Goal: Task Accomplishment & Management: Complete application form

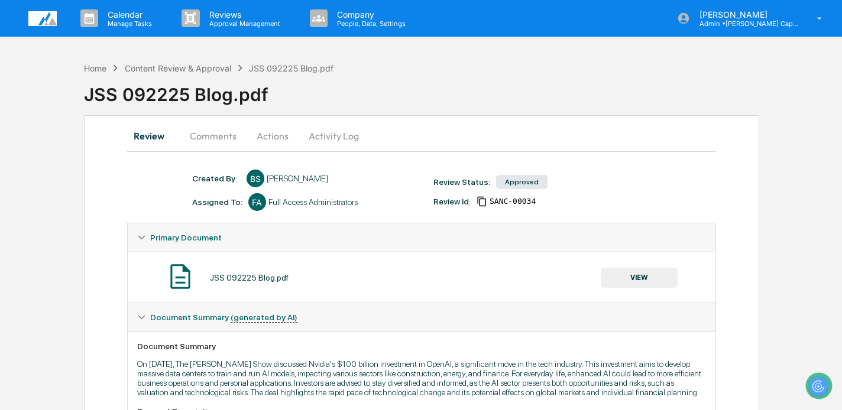
click at [277, 138] on button "Actions" at bounding box center [272, 136] width 53 height 28
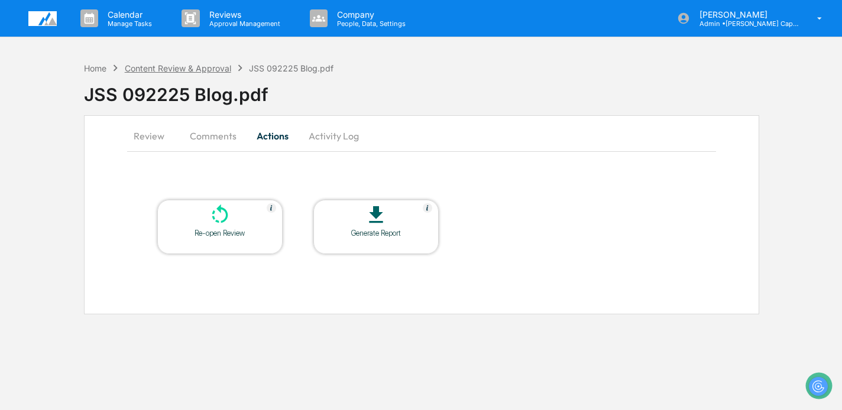
click at [197, 67] on div "Content Review & Approval" at bounding box center [178, 68] width 106 height 10
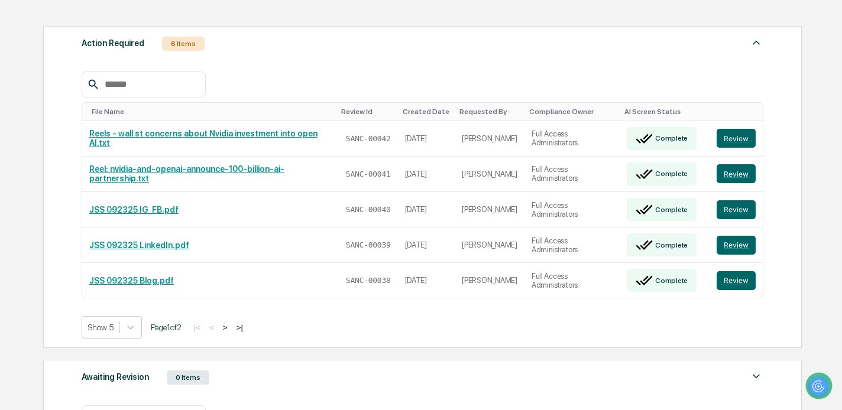
scroll to position [146, 0]
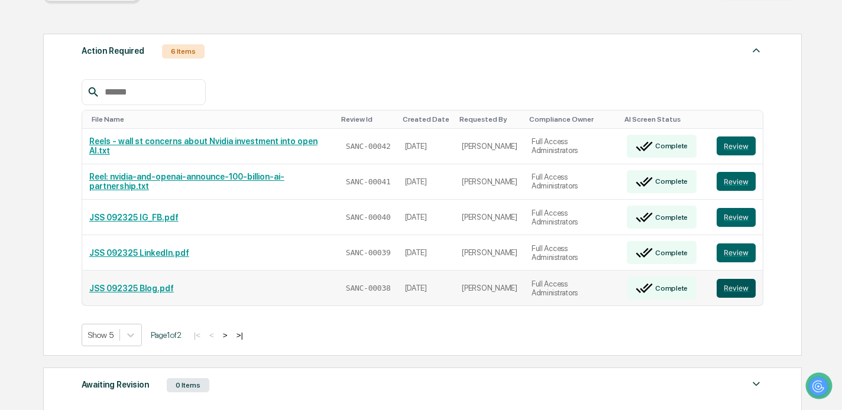
click at [737, 279] on button "Review" at bounding box center [736, 288] width 39 height 19
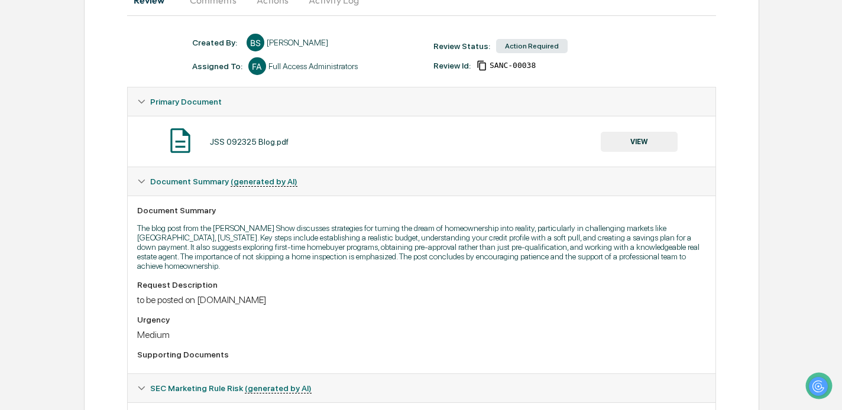
scroll to position [138, 0]
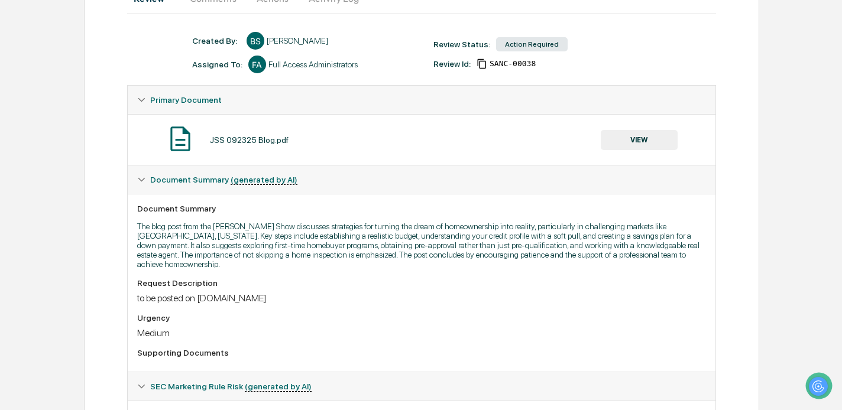
click at [636, 137] on button "VIEW" at bounding box center [639, 140] width 77 height 20
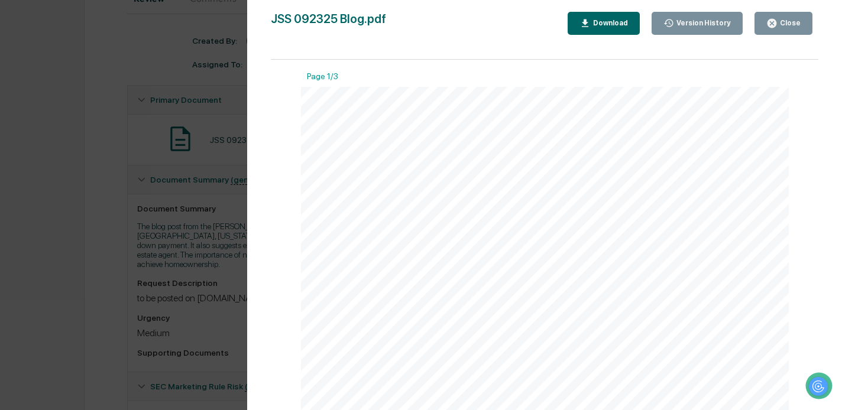
click at [600, 19] on div "Download" at bounding box center [609, 23] width 37 height 8
click at [205, 270] on div "Version History 09/24/2025, 04:18 PM Bailey Sanchez JSS 092325 Blog.pdf Close V…" at bounding box center [421, 205] width 842 height 410
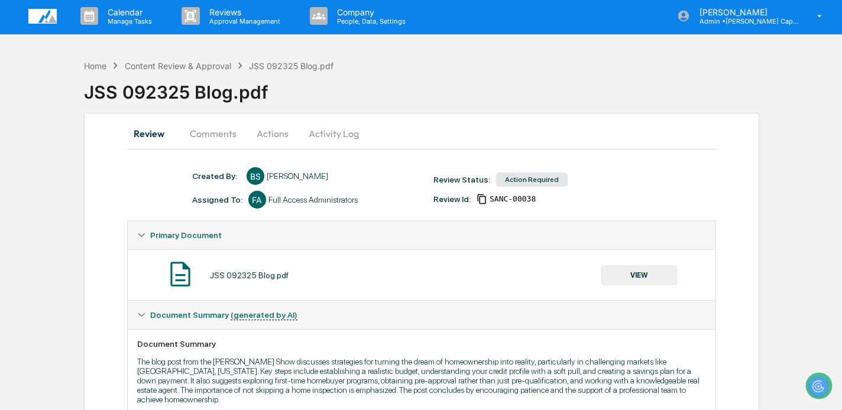
scroll to position [0, 0]
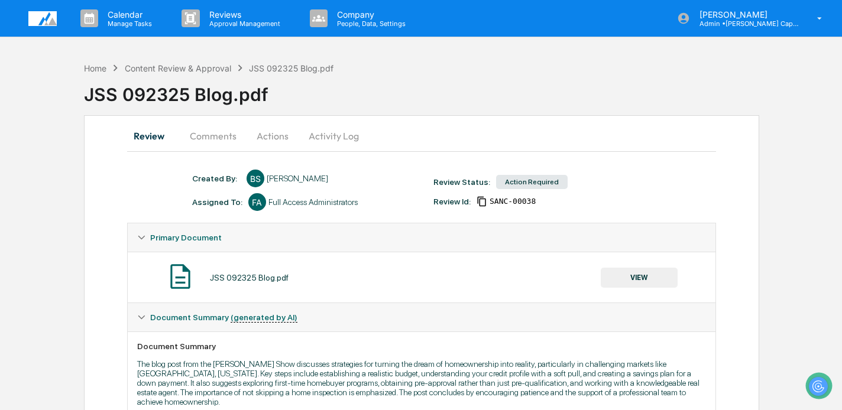
click at [218, 136] on button "Comments" at bounding box center [213, 136] width 66 height 28
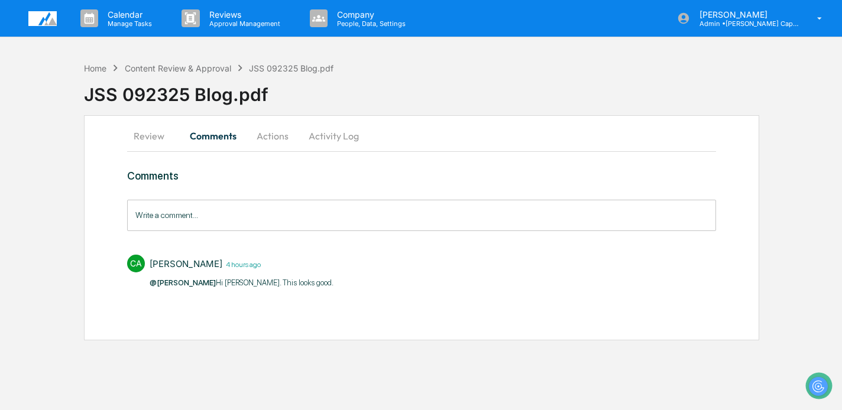
click at [271, 129] on button "Actions" at bounding box center [272, 136] width 53 height 28
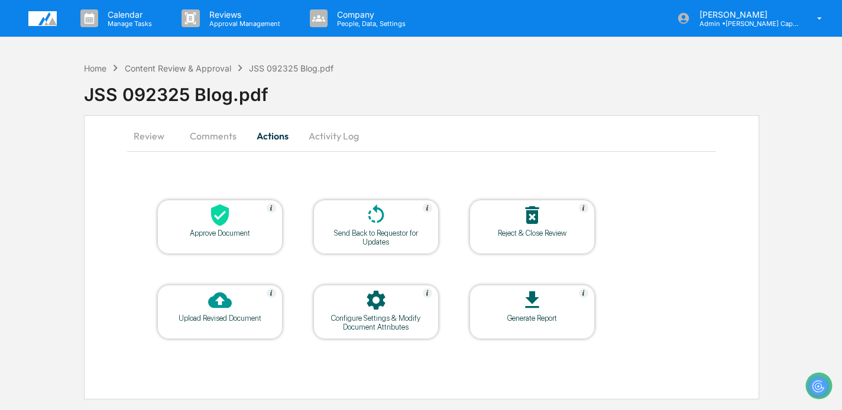
click at [232, 219] on div at bounding box center [220, 215] width 118 height 25
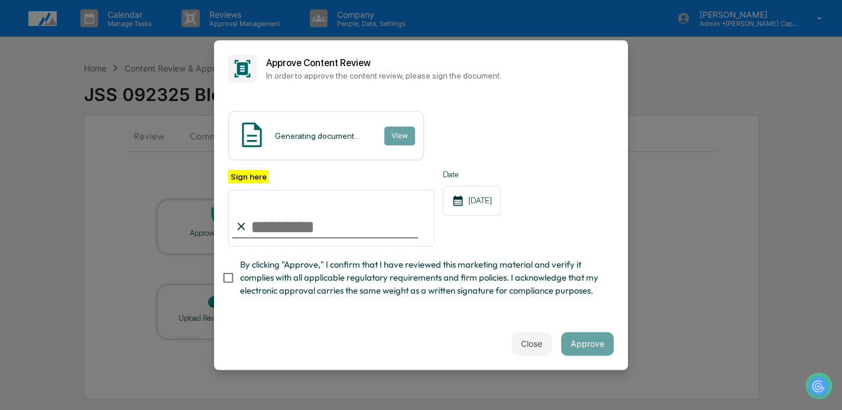
type input "**********"
click at [278, 267] on span "By clicking "Approve," I confirm that I have reviewed this marketing material a…" at bounding box center [422, 278] width 364 height 40
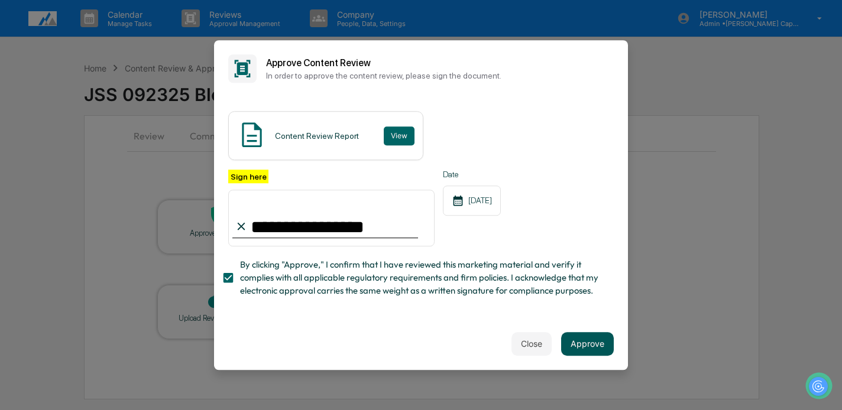
click at [587, 344] on button "Approve" at bounding box center [587, 344] width 53 height 24
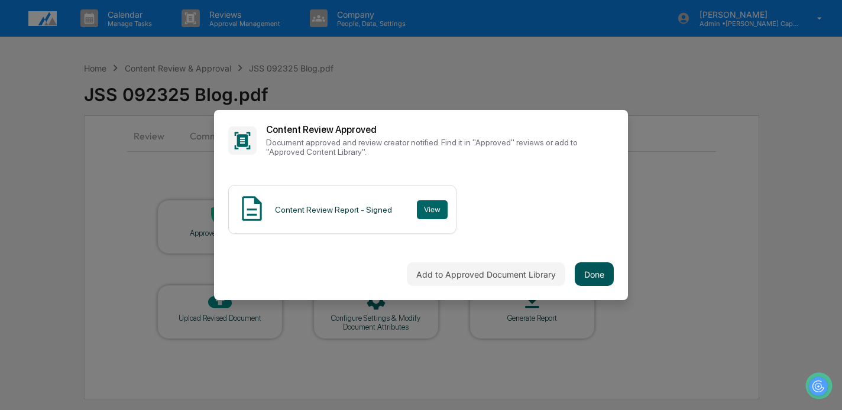
click at [603, 278] on button "Done" at bounding box center [594, 275] width 39 height 24
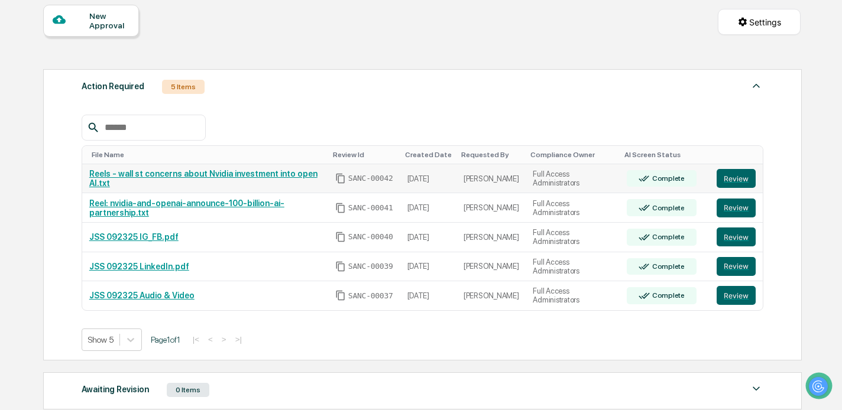
scroll to position [111, 0]
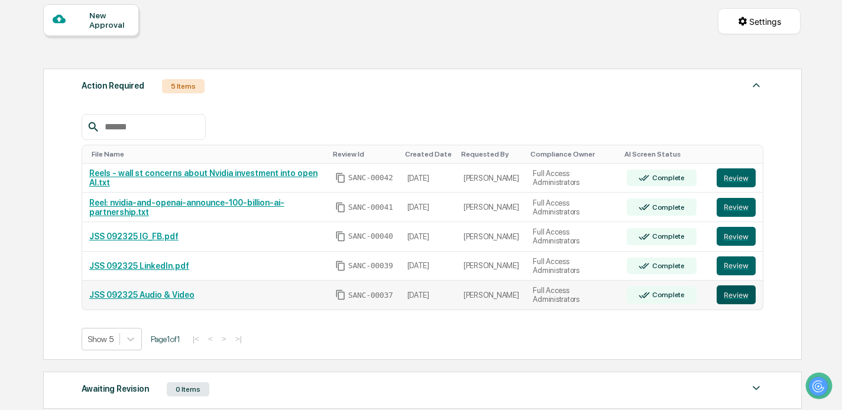
click at [740, 299] on button "Review" at bounding box center [736, 295] width 39 height 19
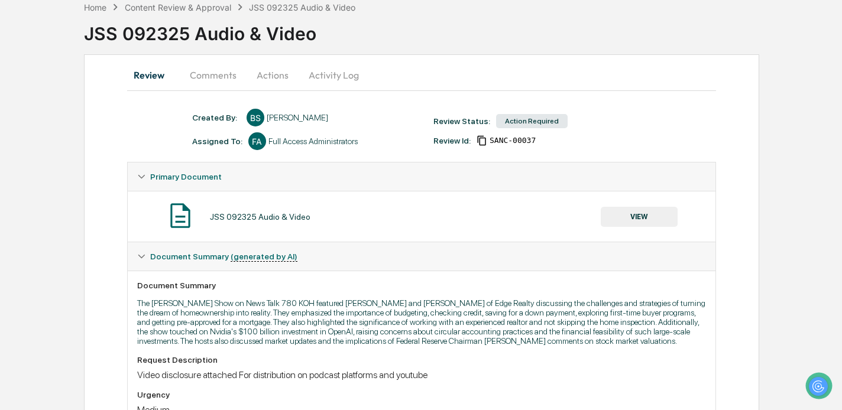
scroll to position [252, 0]
